Goal: Information Seeking & Learning: Learn about a topic

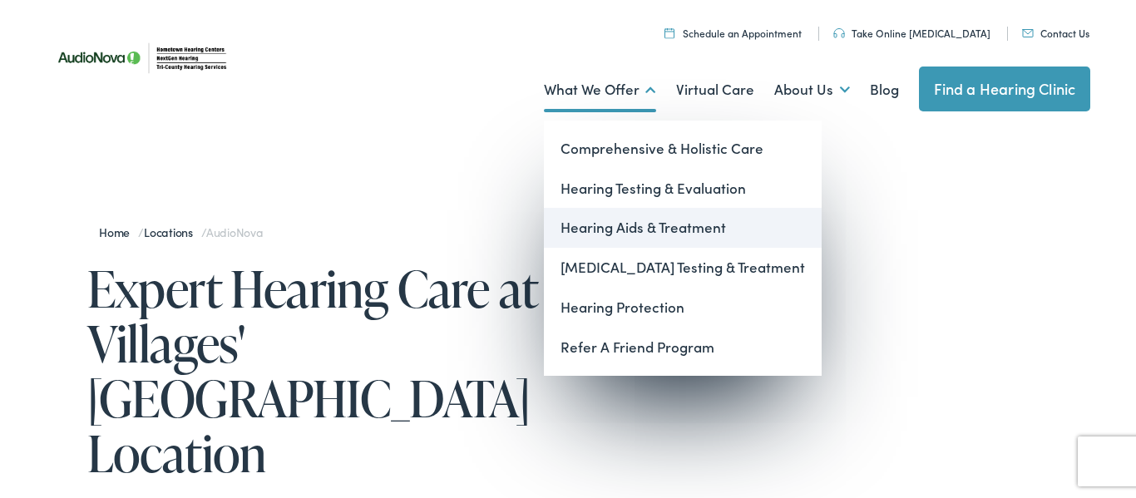
click at [616, 229] on link "Hearing Aids & Treatment" at bounding box center [683, 228] width 278 height 40
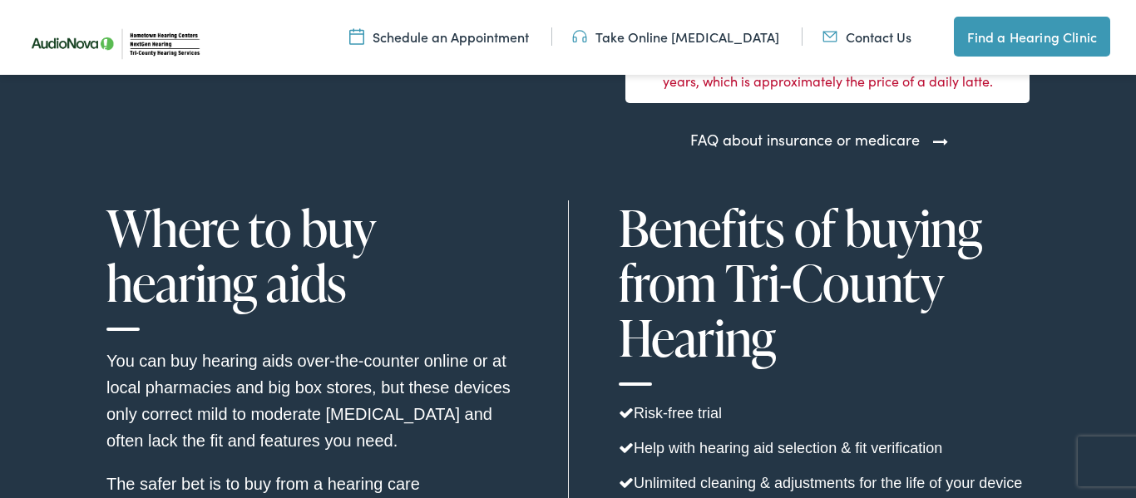
scroll to position [4100, 0]
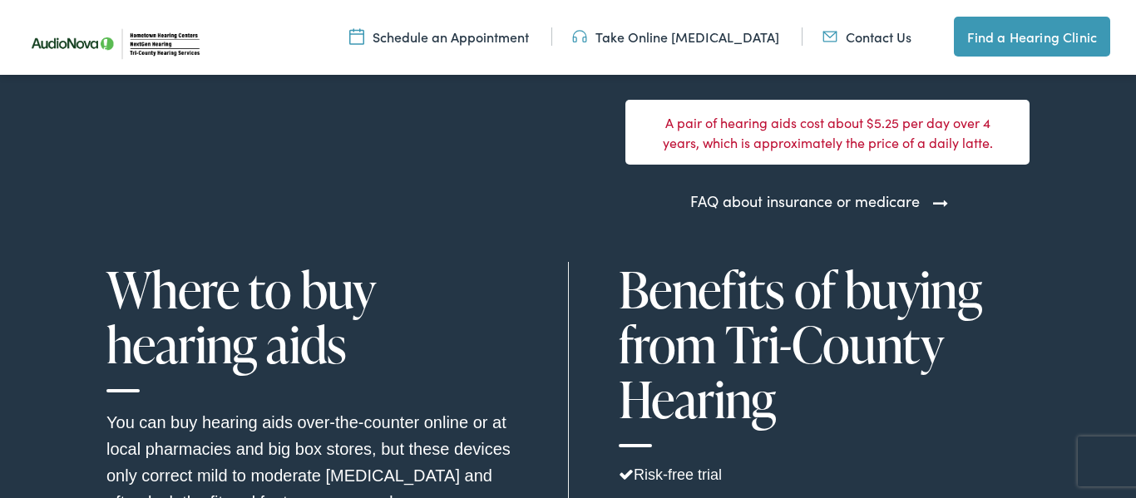
click at [898, 196] on link "FAQ about insurance or medicare" at bounding box center [805, 201] width 230 height 22
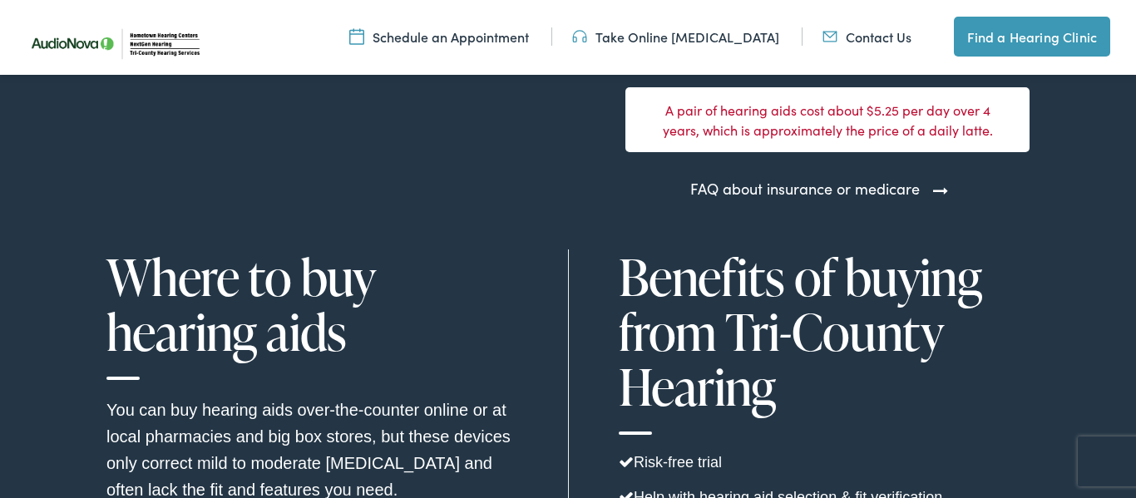
scroll to position [4053, 0]
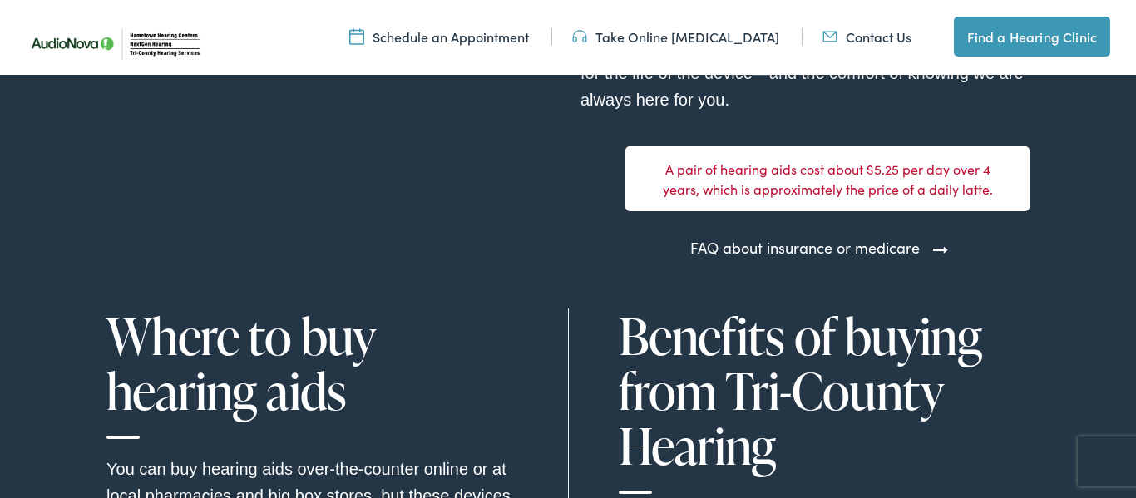
click at [889, 244] on link "FAQ about insurance or medicare" at bounding box center [805, 247] width 230 height 22
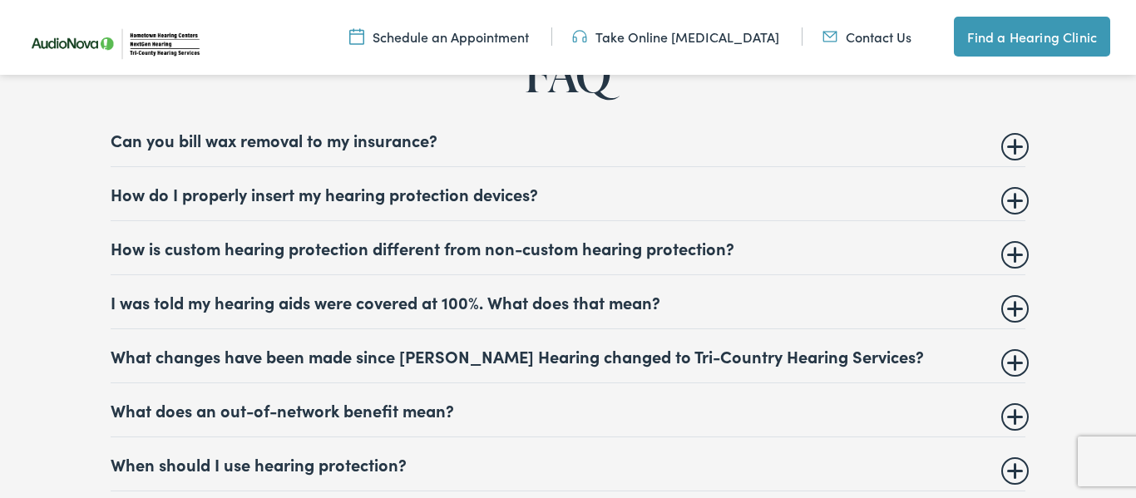
scroll to position [5566, 0]
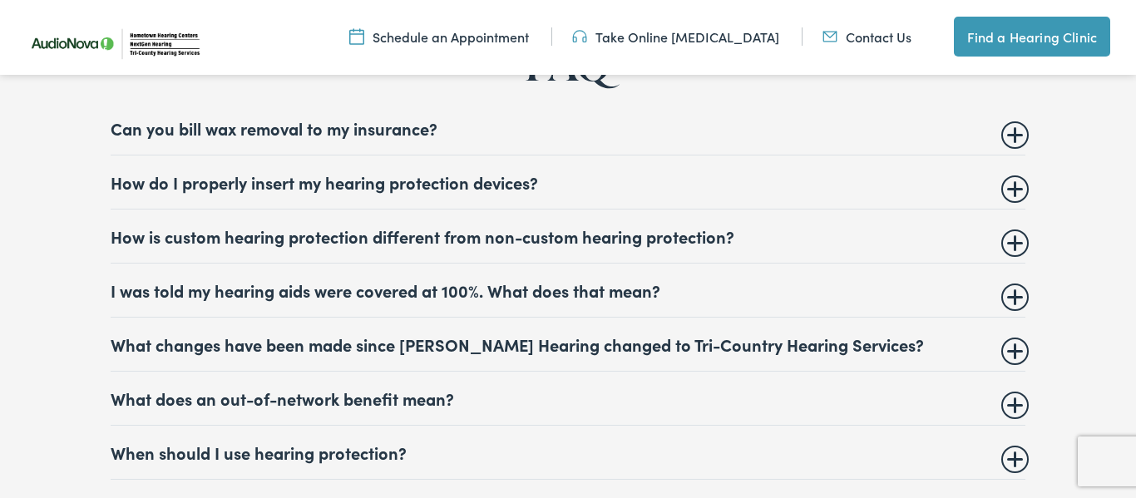
click at [630, 289] on summary "I was told my hearing aids were covered at 100%. What does that mean?" at bounding box center [568, 290] width 915 height 20
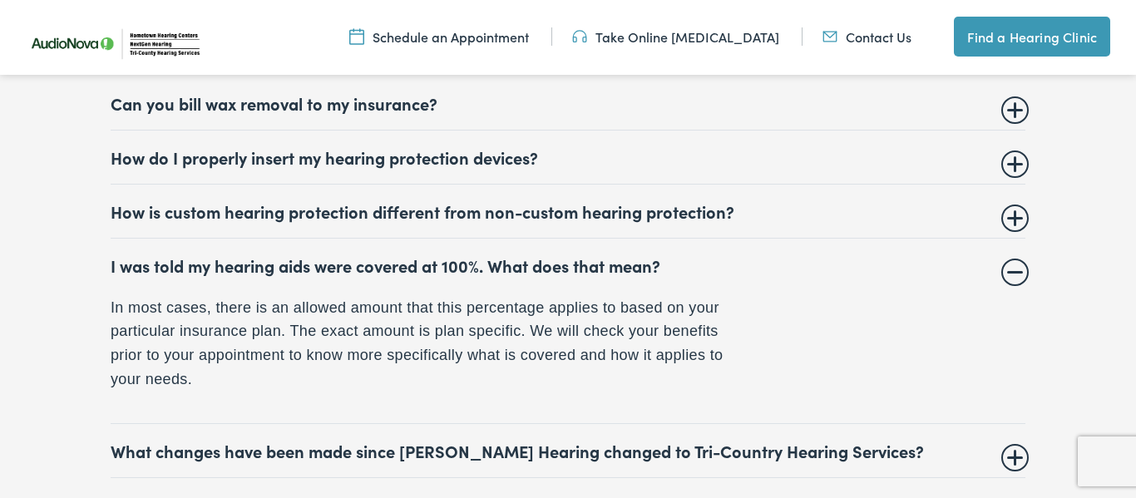
scroll to position [5591, 0]
click at [637, 262] on summary "I was told my hearing aids were covered at 100%. What does that mean?" at bounding box center [568, 264] width 915 height 20
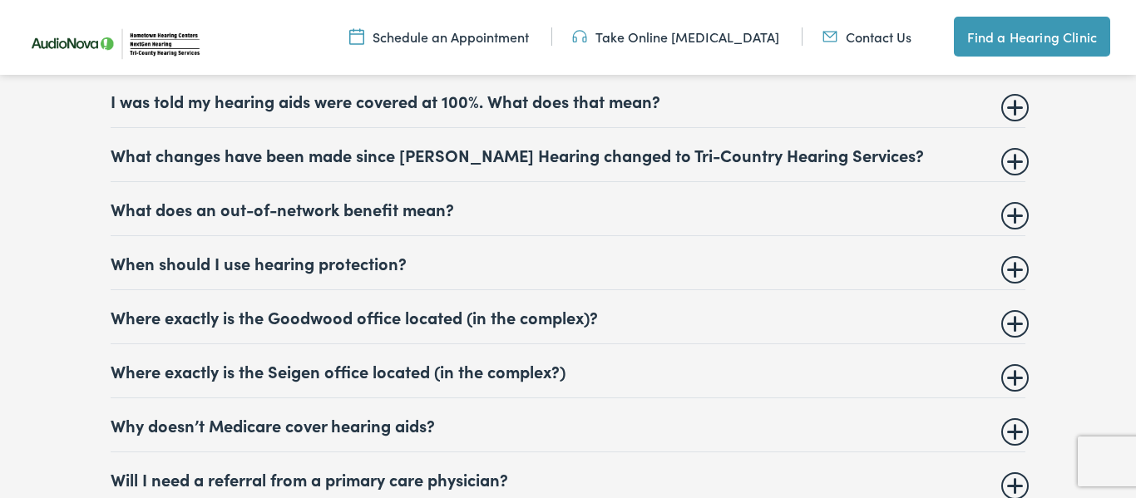
scroll to position [5767, 0]
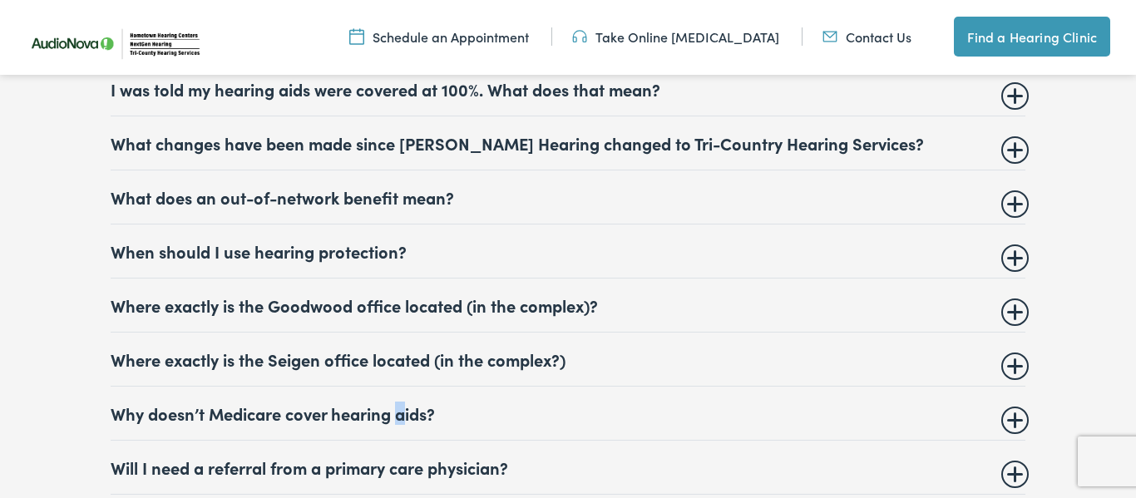
click at [402, 403] on summary "Why doesn’t Medicare cover hearing aids?" at bounding box center [568, 413] width 915 height 20
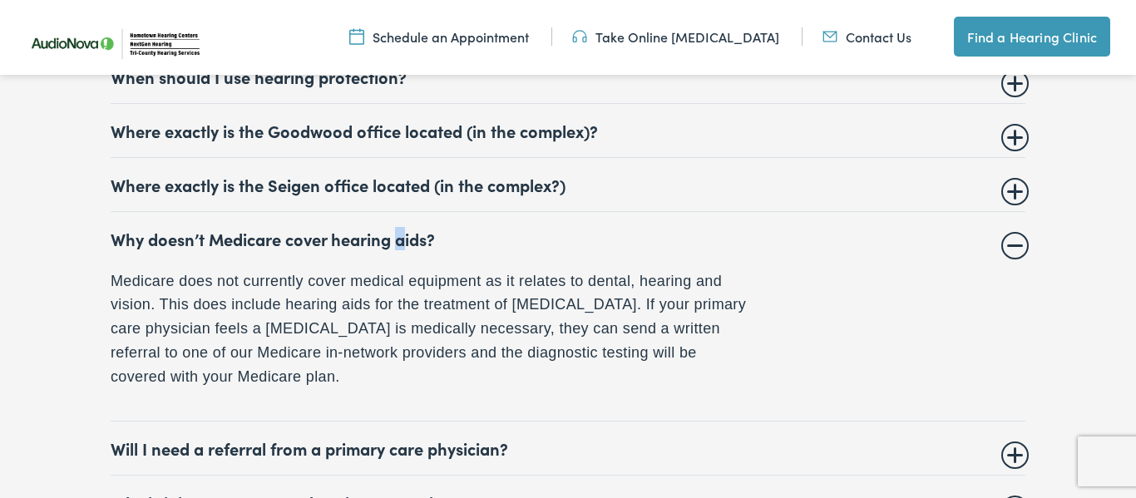
scroll to position [5955, 0]
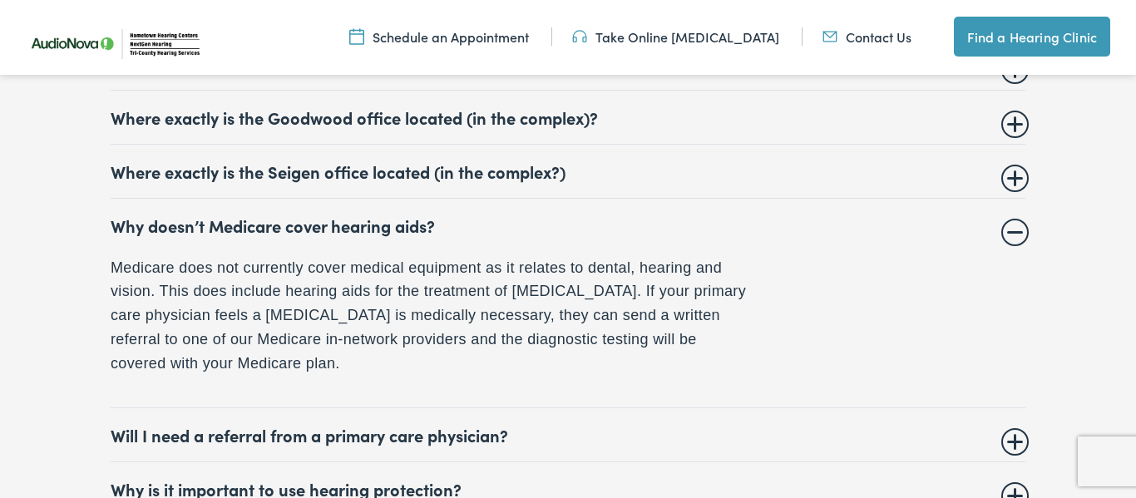
click at [1005, 229] on details "Why doesn’t Medicare cover hearing aids? Medicare does not currently cover medi…" at bounding box center [568, 304] width 915 height 210
click at [1017, 223] on summary "Why doesn’t Medicare cover hearing aids?" at bounding box center [568, 225] width 915 height 20
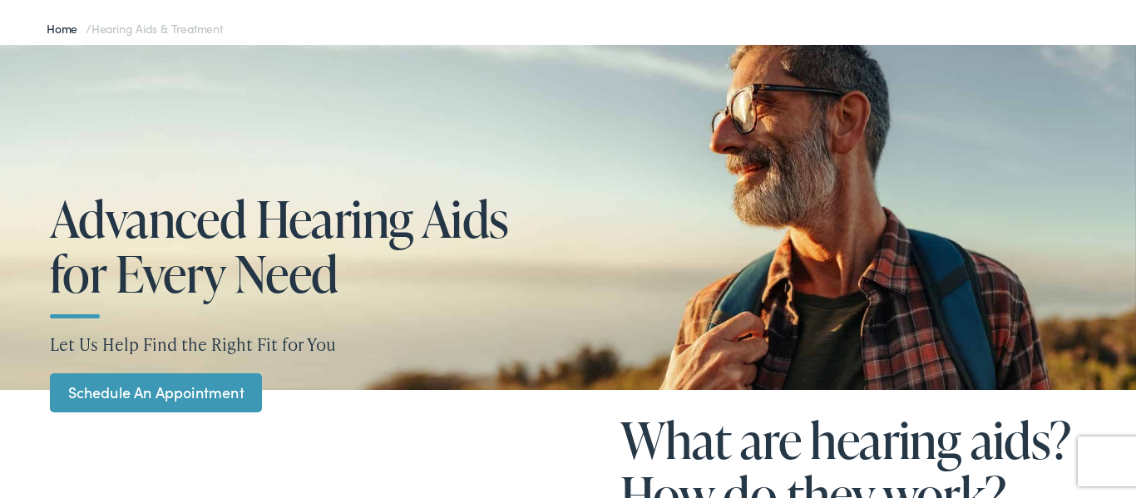
scroll to position [0, 0]
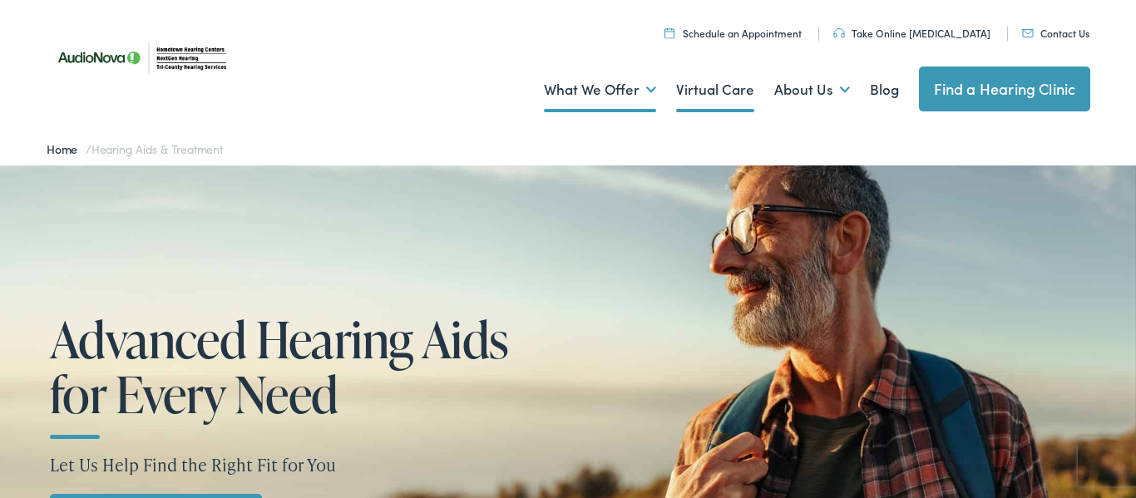
click at [721, 88] on link "Virtual Care" at bounding box center [715, 90] width 78 height 62
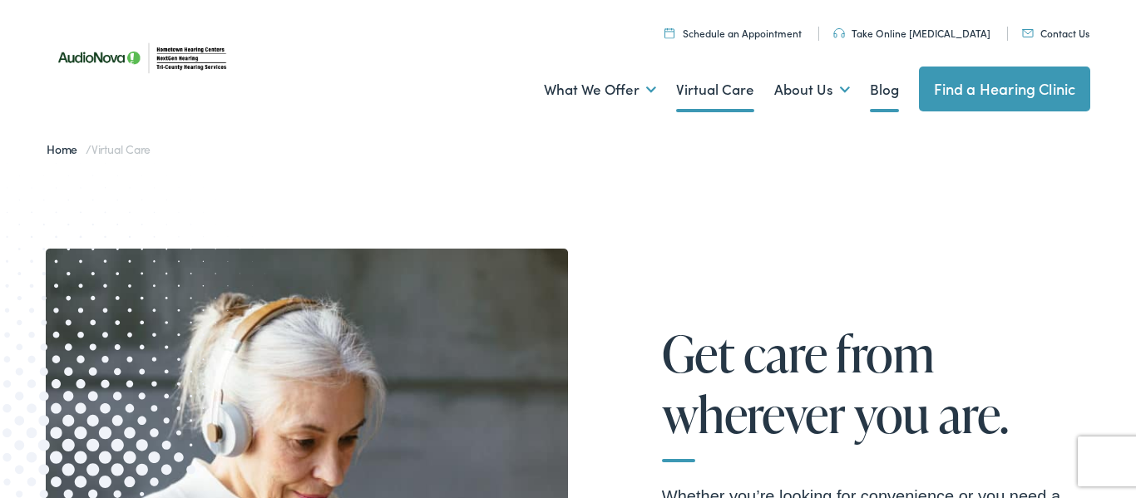
click at [879, 98] on link "Blog" at bounding box center [884, 90] width 29 height 62
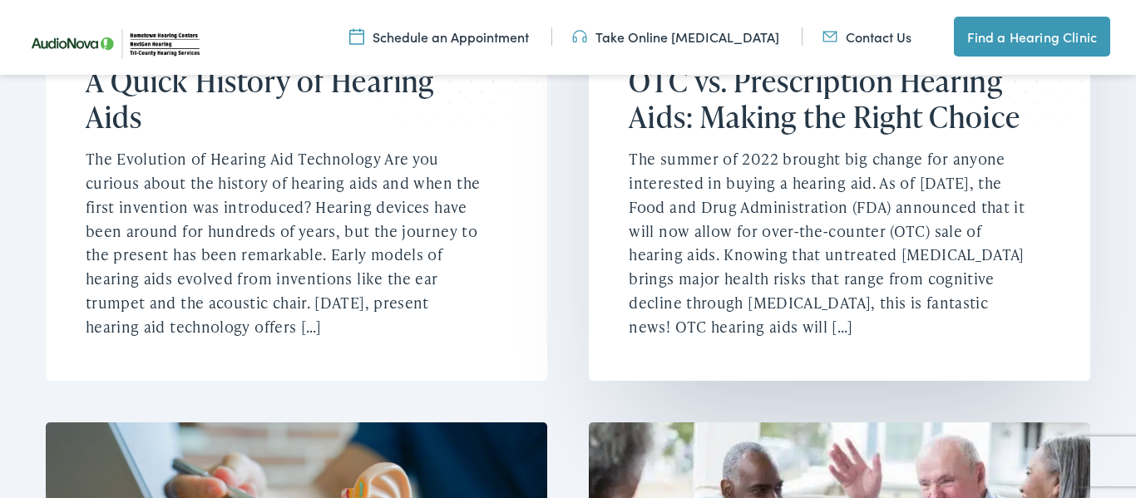
scroll to position [2654, 0]
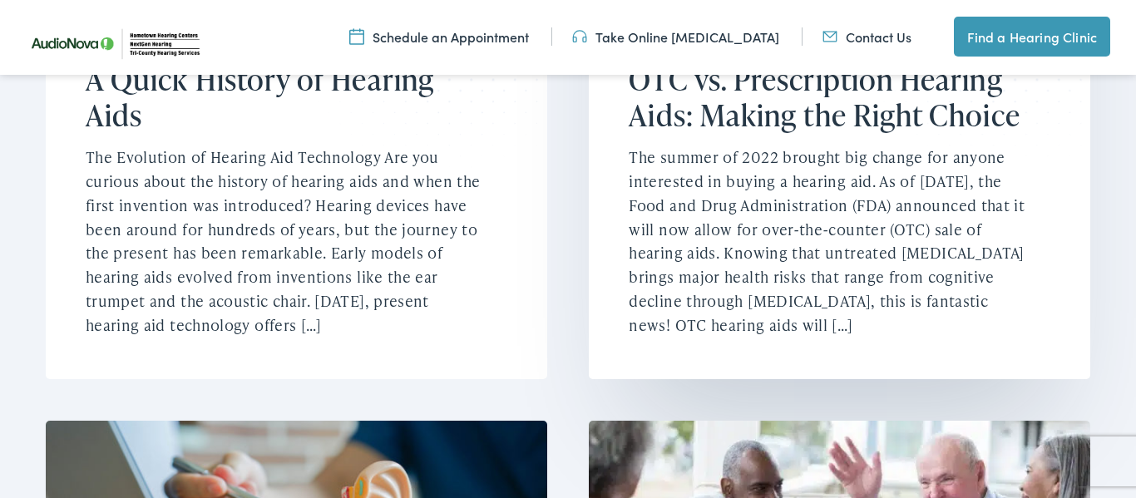
click at [703, 303] on p "The summer of 2022 brought big change for anyone interested in buying a hearing…" at bounding box center [830, 241] width 402 height 191
